Goal: Use online tool/utility

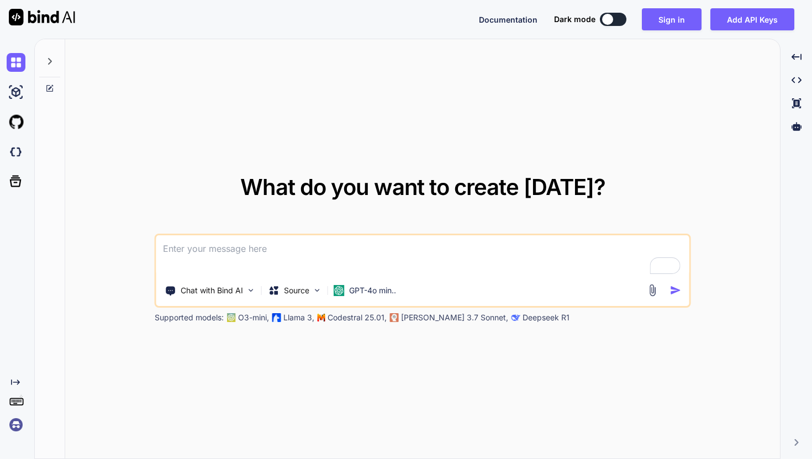
click at [271, 248] on textarea "To enrich screen reader interactions, please activate Accessibility in Grammarl…" at bounding box center [422, 255] width 533 height 41
click at [321, 291] on img at bounding box center [317, 290] width 9 height 9
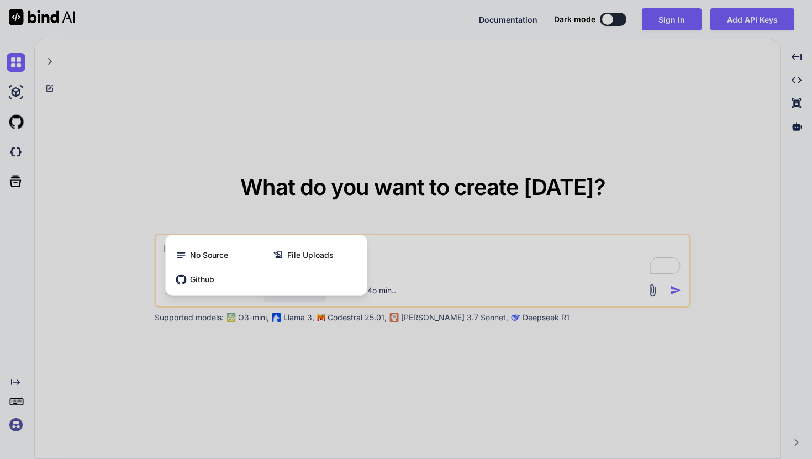
click at [411, 261] on div at bounding box center [406, 229] width 812 height 459
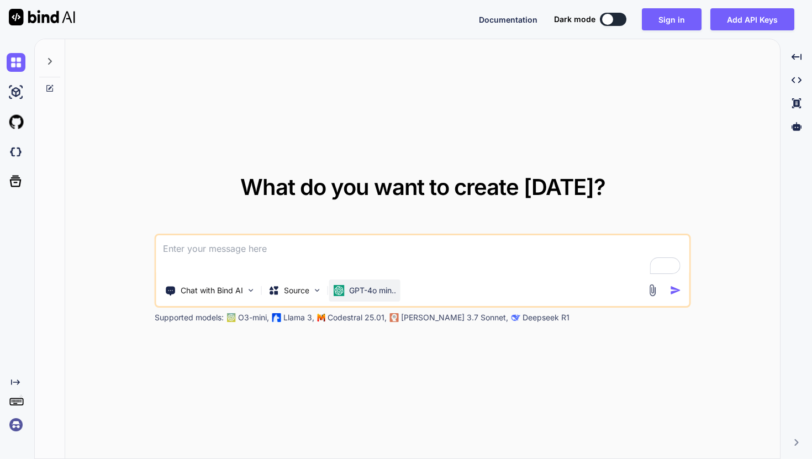
click at [390, 289] on p "GPT-4o min.." at bounding box center [372, 290] width 47 height 11
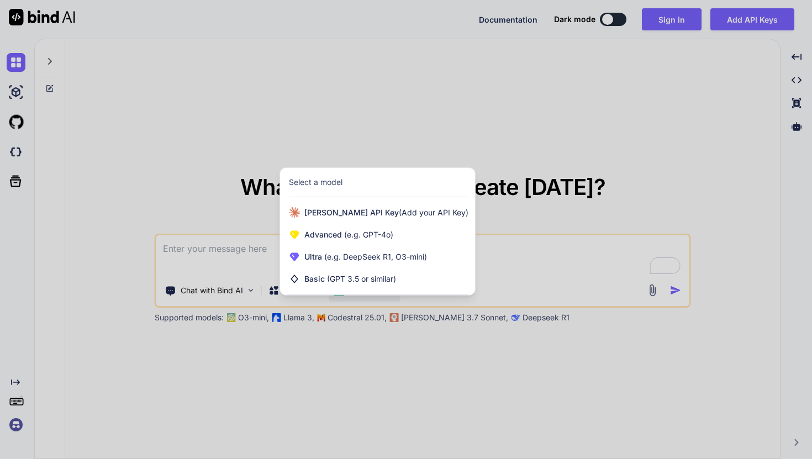
click at [500, 122] on div at bounding box center [406, 229] width 812 height 459
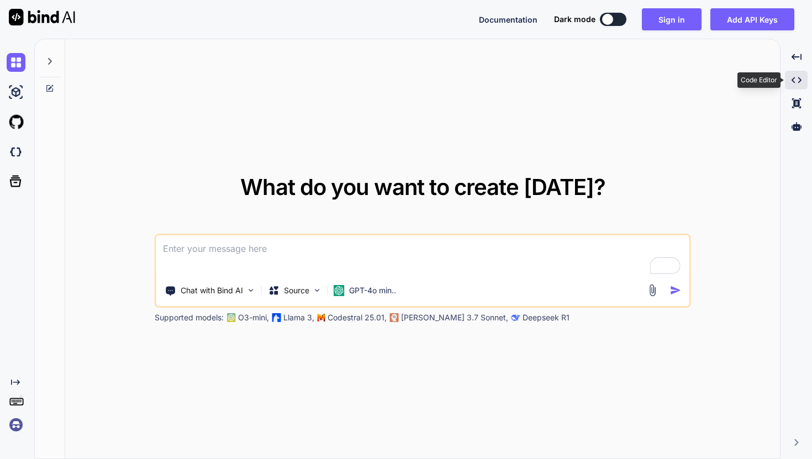
click at [796, 81] on icon "Created with Pixso." at bounding box center [797, 80] width 10 height 10
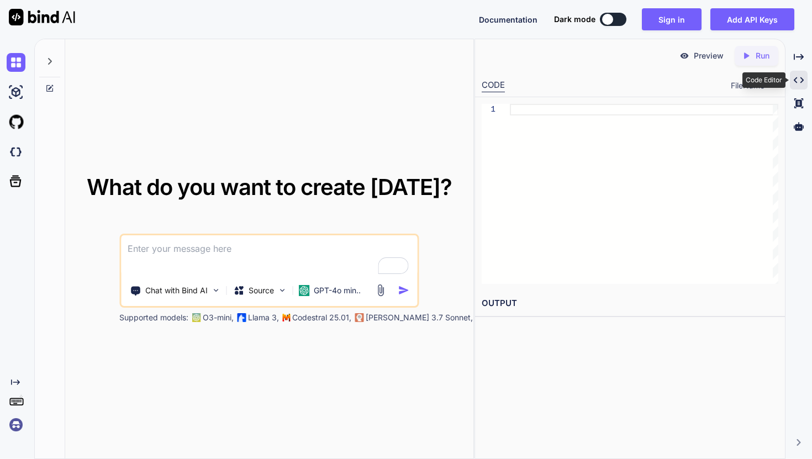
click at [796, 81] on icon at bounding box center [799, 80] width 10 height 6
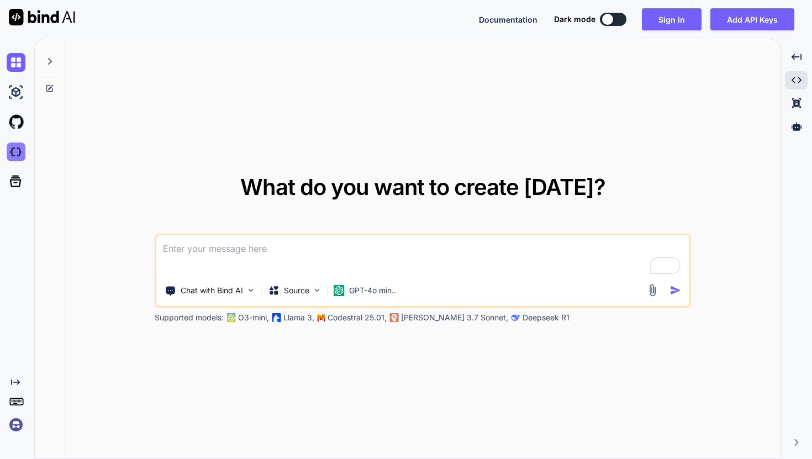
click at [16, 153] on img at bounding box center [16, 152] width 19 height 19
